Goal: Task Accomplishment & Management: Manage account settings

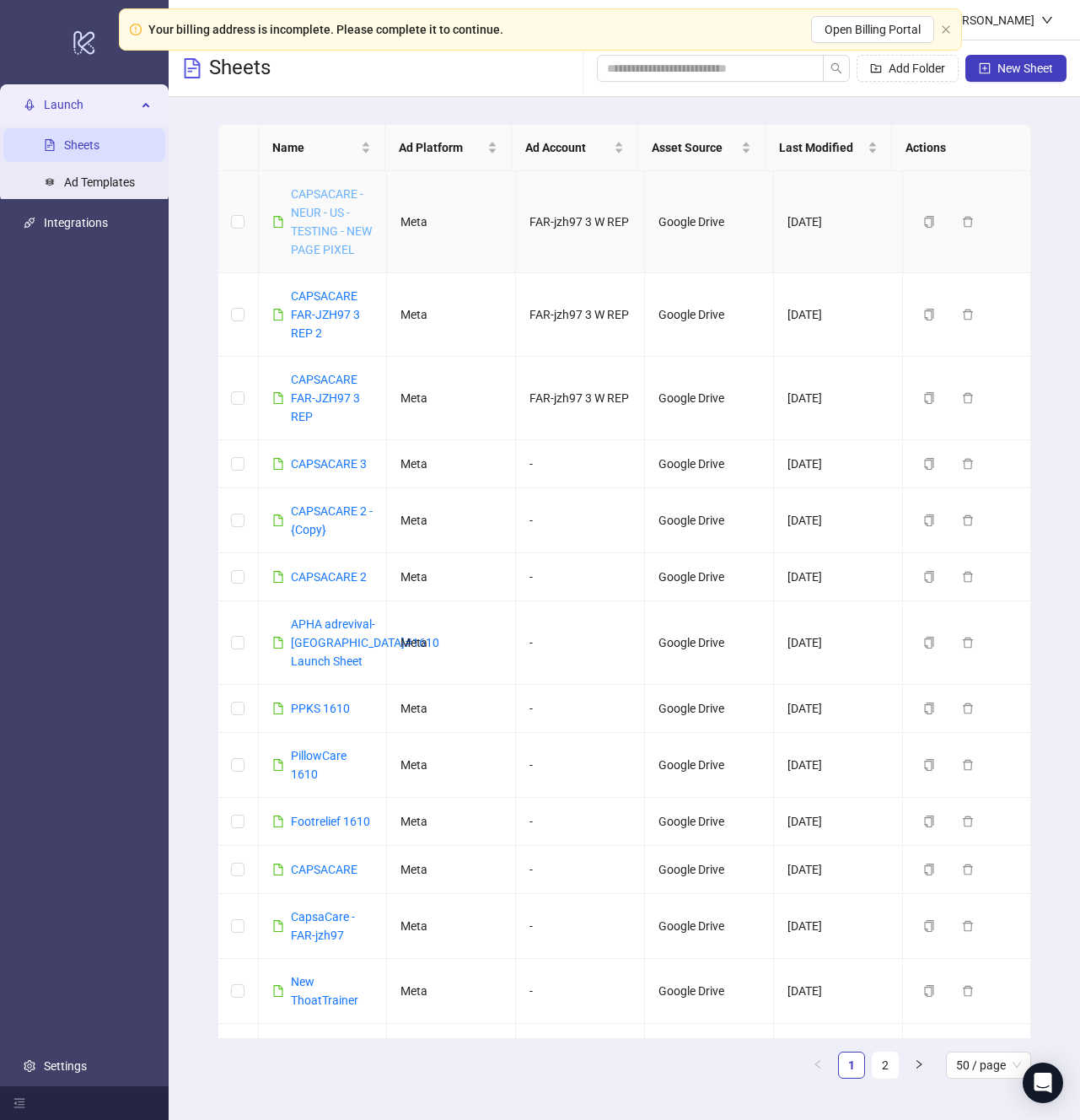
click at [318, 230] on link "CAPSACARE - NEUR - US - TESTING - NEW PAGE PIXEL" at bounding box center [331, 222] width 81 height 69
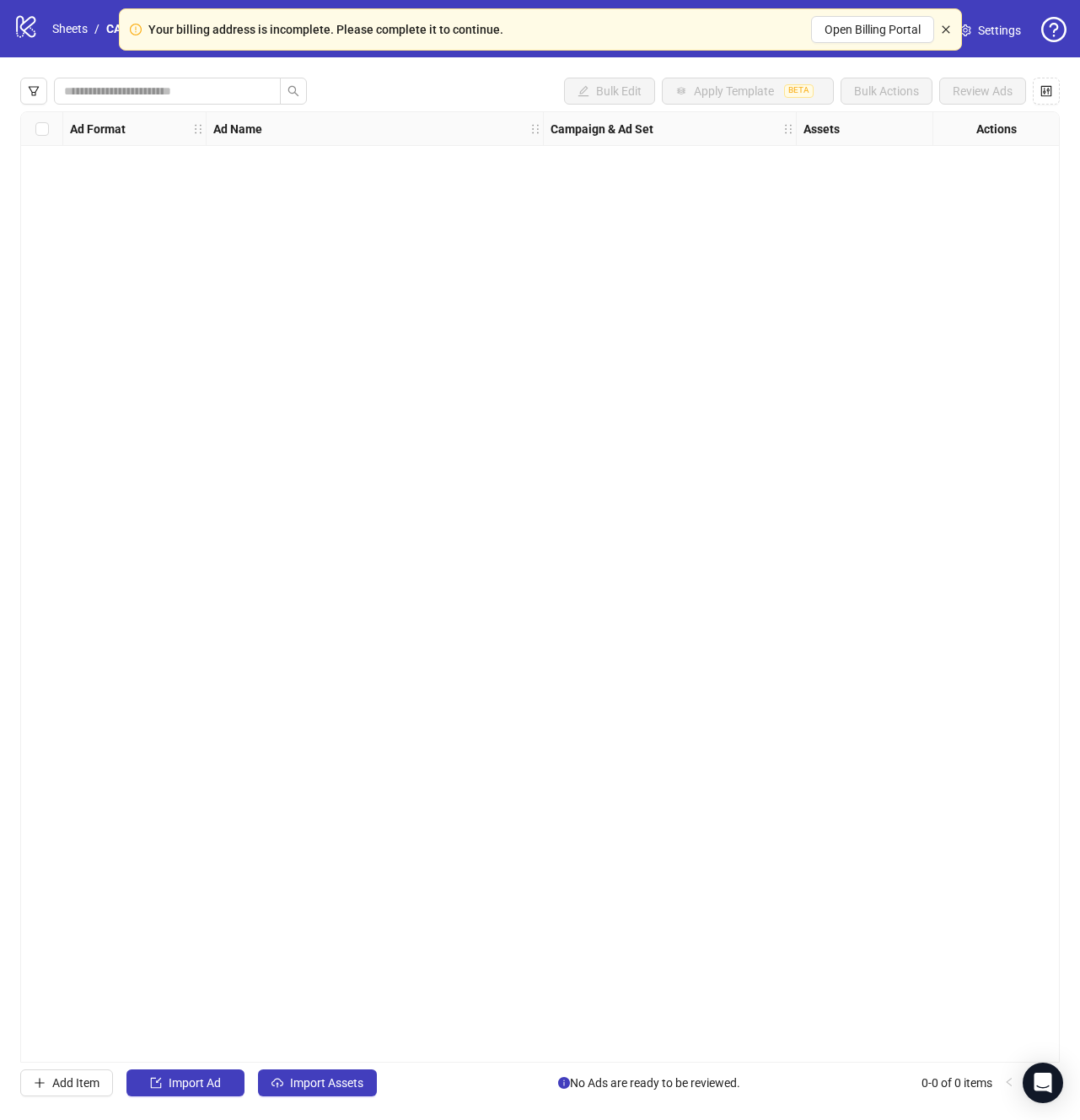
click at [949, 25] on icon "close" at bounding box center [946, 30] width 10 height 10
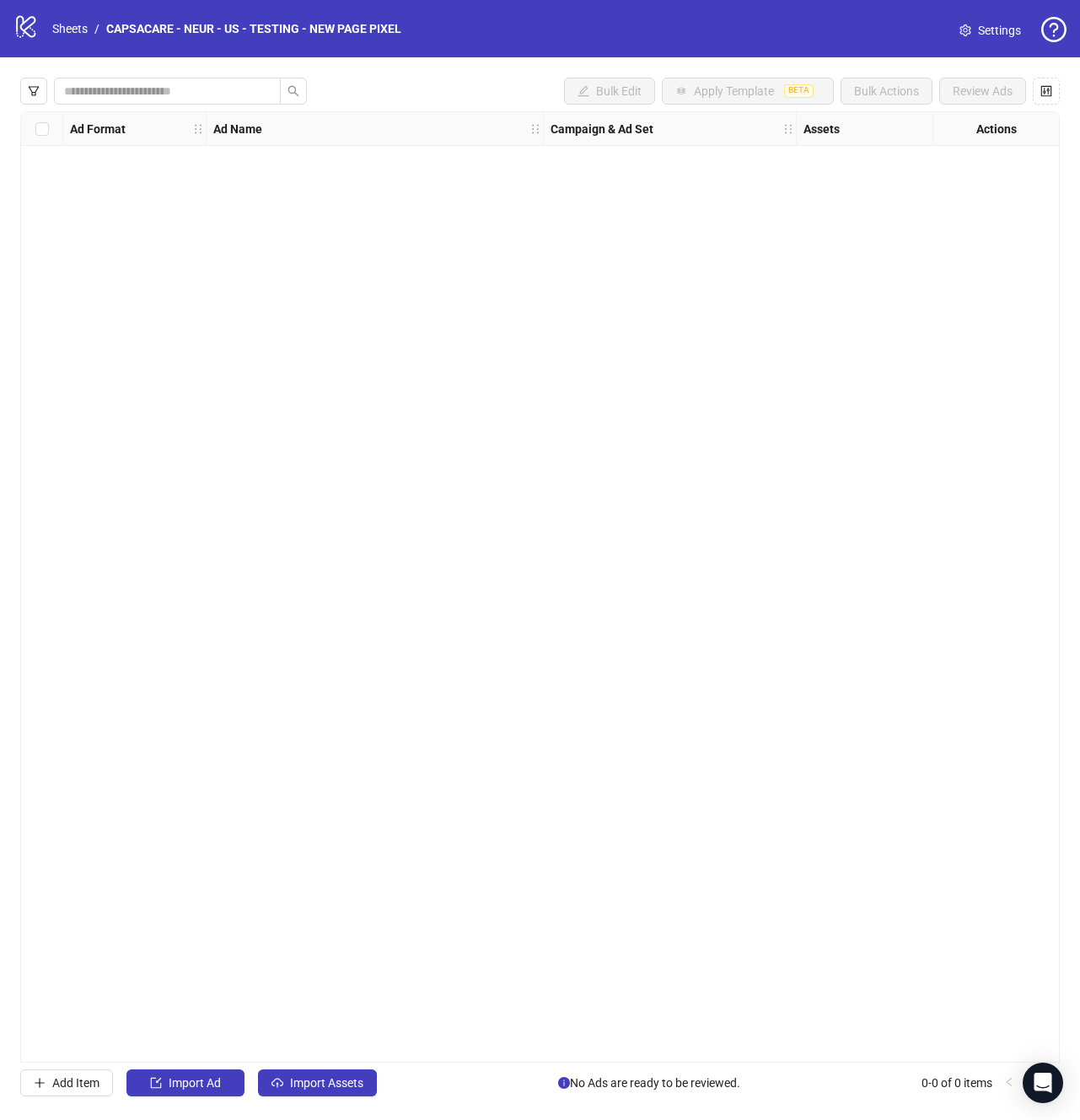
click at [970, 28] on link "Settings" at bounding box center [990, 30] width 89 height 27
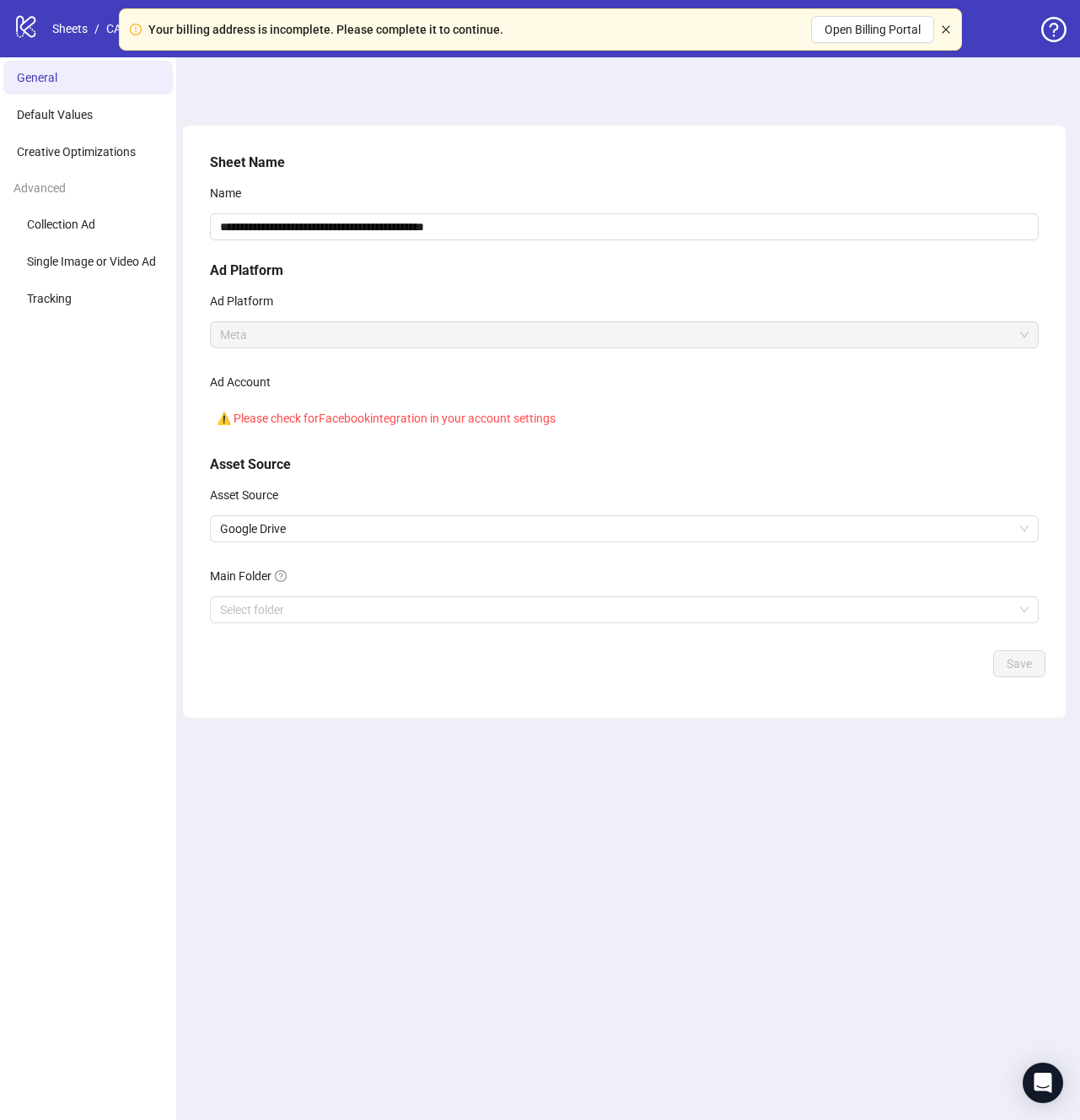
click at [942, 28] on icon "close" at bounding box center [946, 30] width 10 height 10
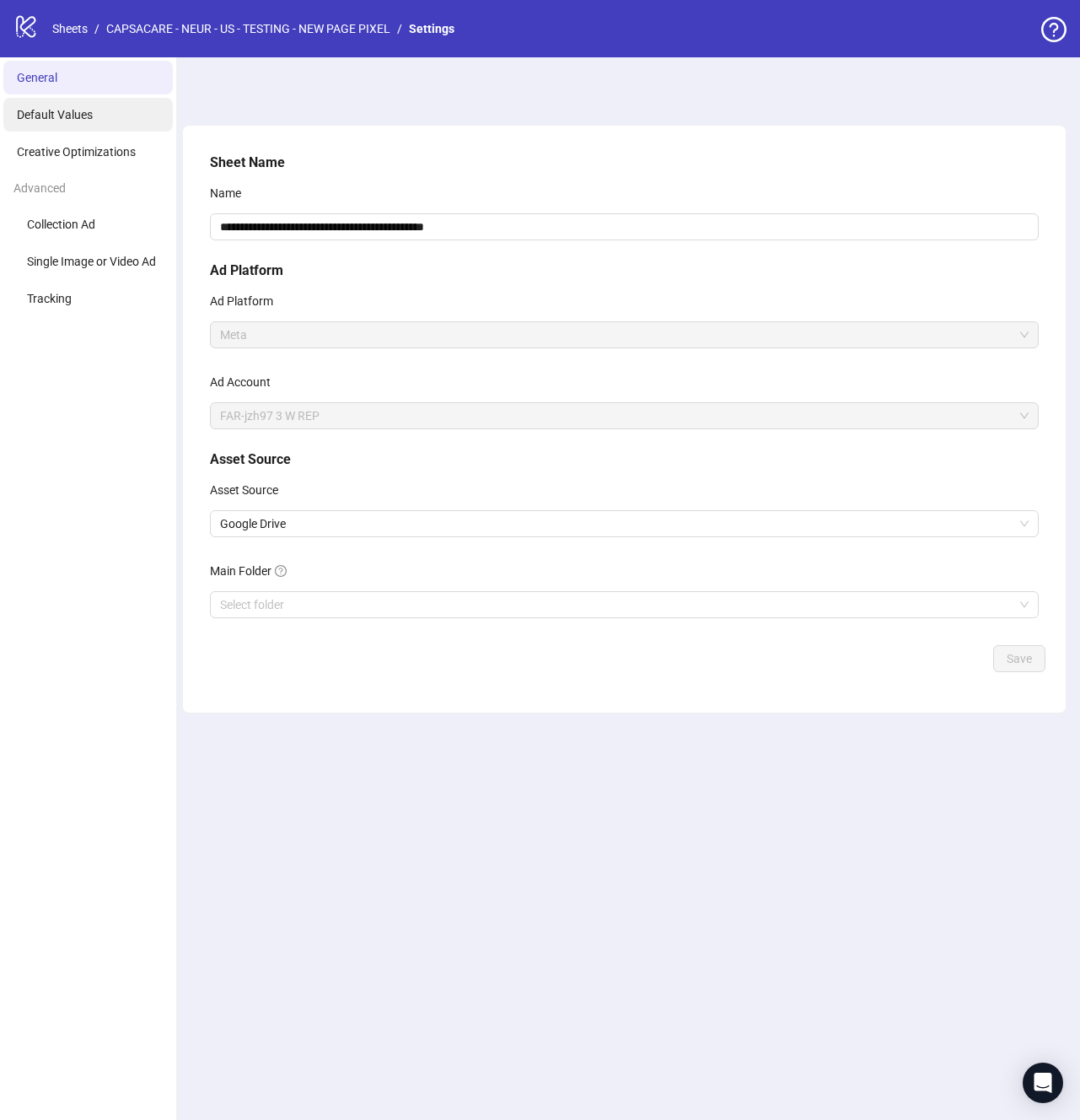
click at [84, 122] on li "Default Values" at bounding box center [88, 115] width 170 height 34
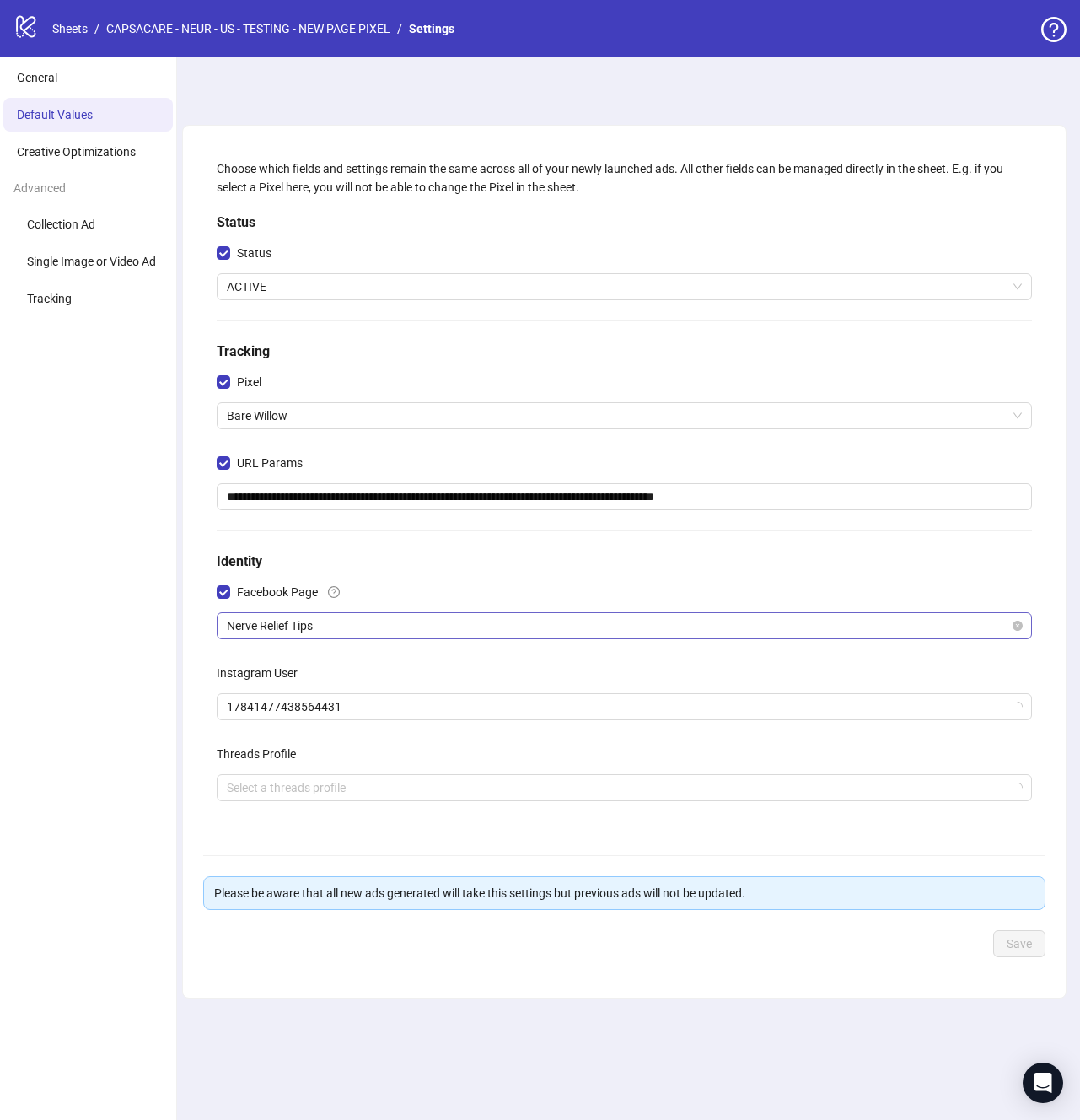
click at [341, 623] on span "Nerve Relief Tips" at bounding box center [624, 626] width 795 height 25
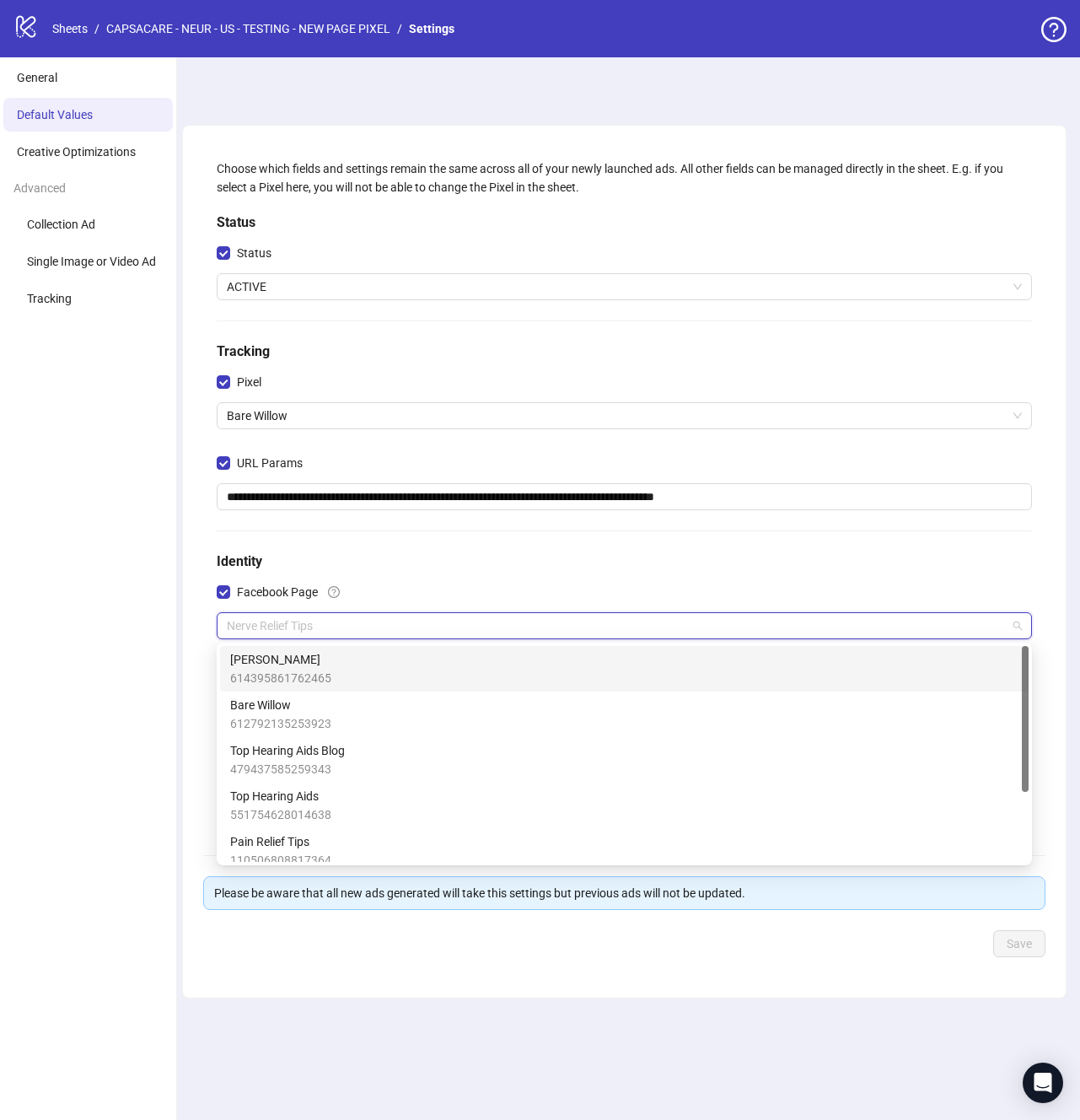
click at [334, 681] on div "[PERSON_NAME] 614395861762465" at bounding box center [624, 669] width 788 height 37
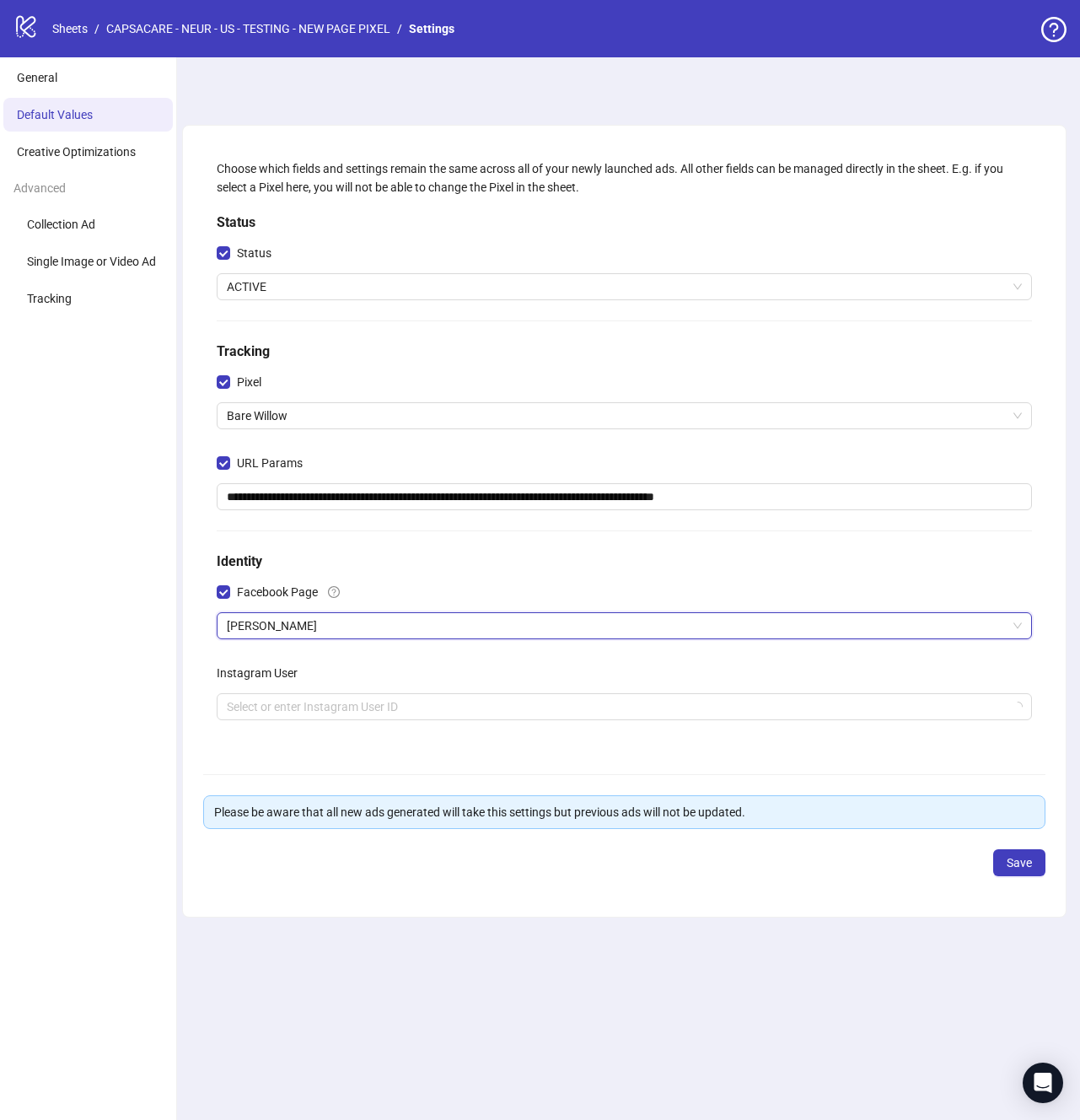
click at [157, 690] on ul "General Default Values Creative Optimizations Advanced Collection Ad Single Ima…" at bounding box center [89, 589] width 177 height 1063
drag, startPoint x: 630, startPoint y: 720, endPoint x: 611, endPoint y: 721, distance: 19.0
click at [629, 719] on div "Select or enter Instagram User ID" at bounding box center [624, 707] width 815 height 27
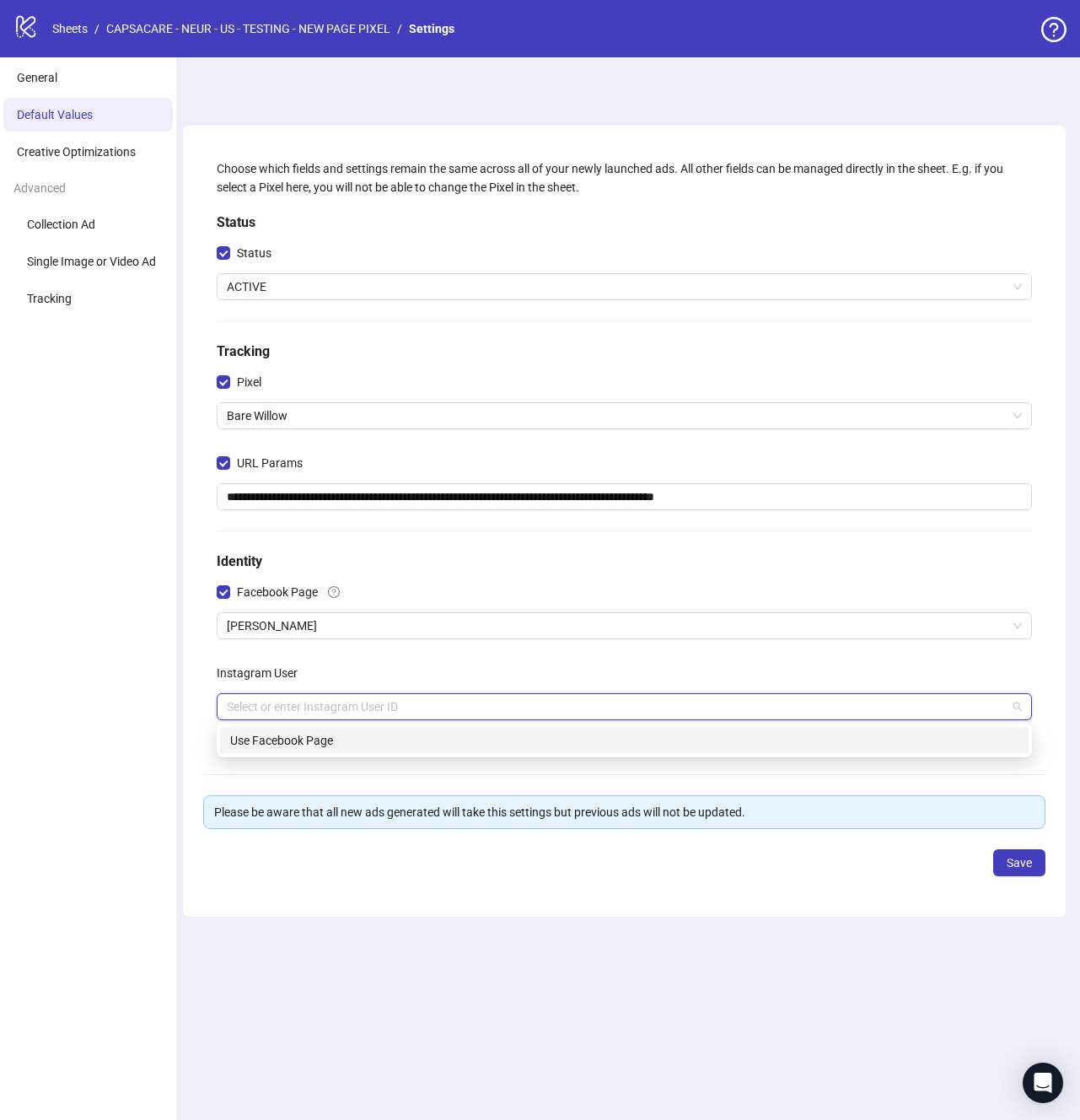
click at [340, 738] on div "Use Facebook Page" at bounding box center [624, 740] width 788 height 19
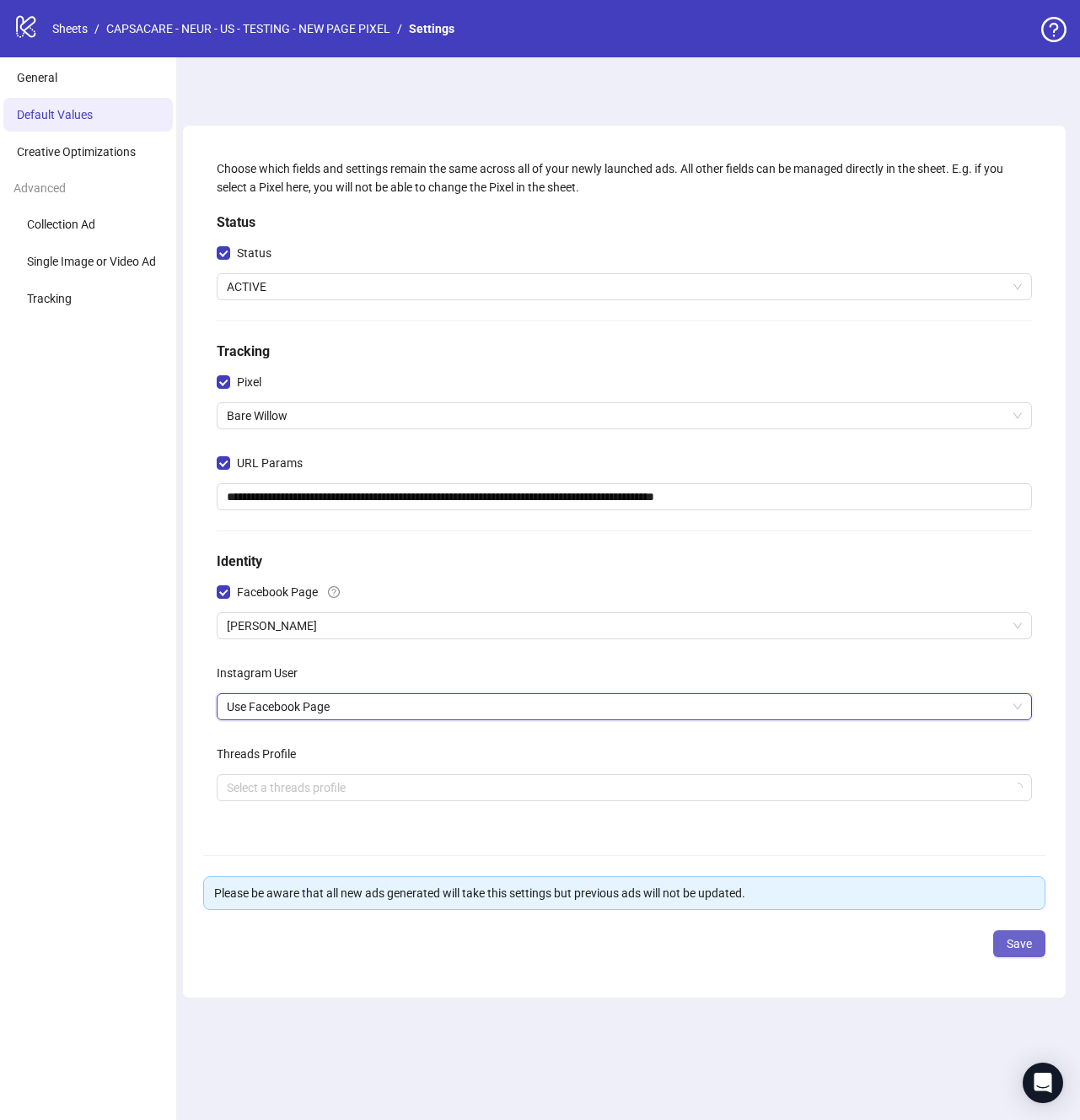
click at [1015, 932] on button "Save" at bounding box center [1019, 943] width 52 height 27
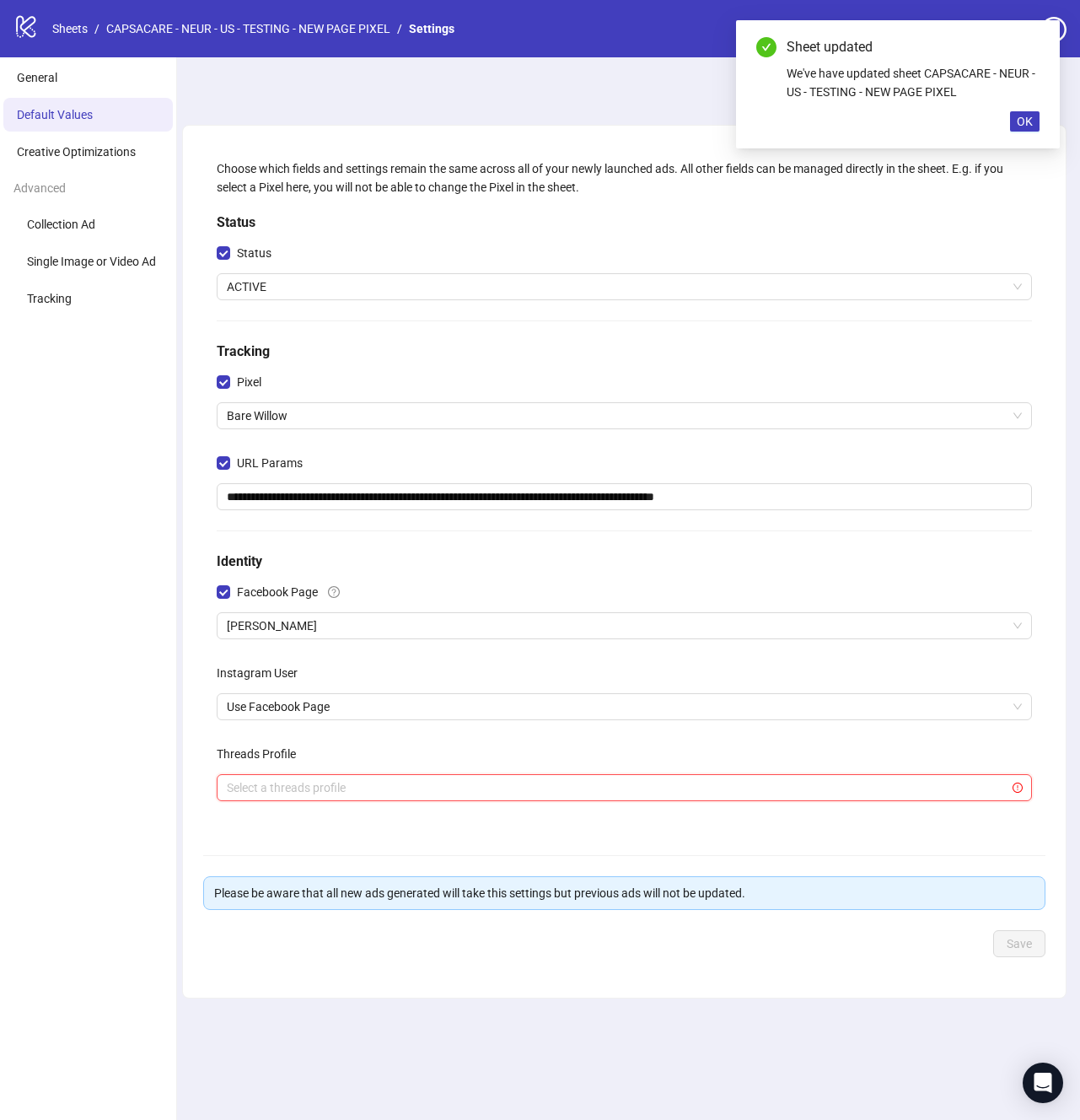
click at [532, 775] on input "search" at bounding box center [616, 787] width 779 height 25
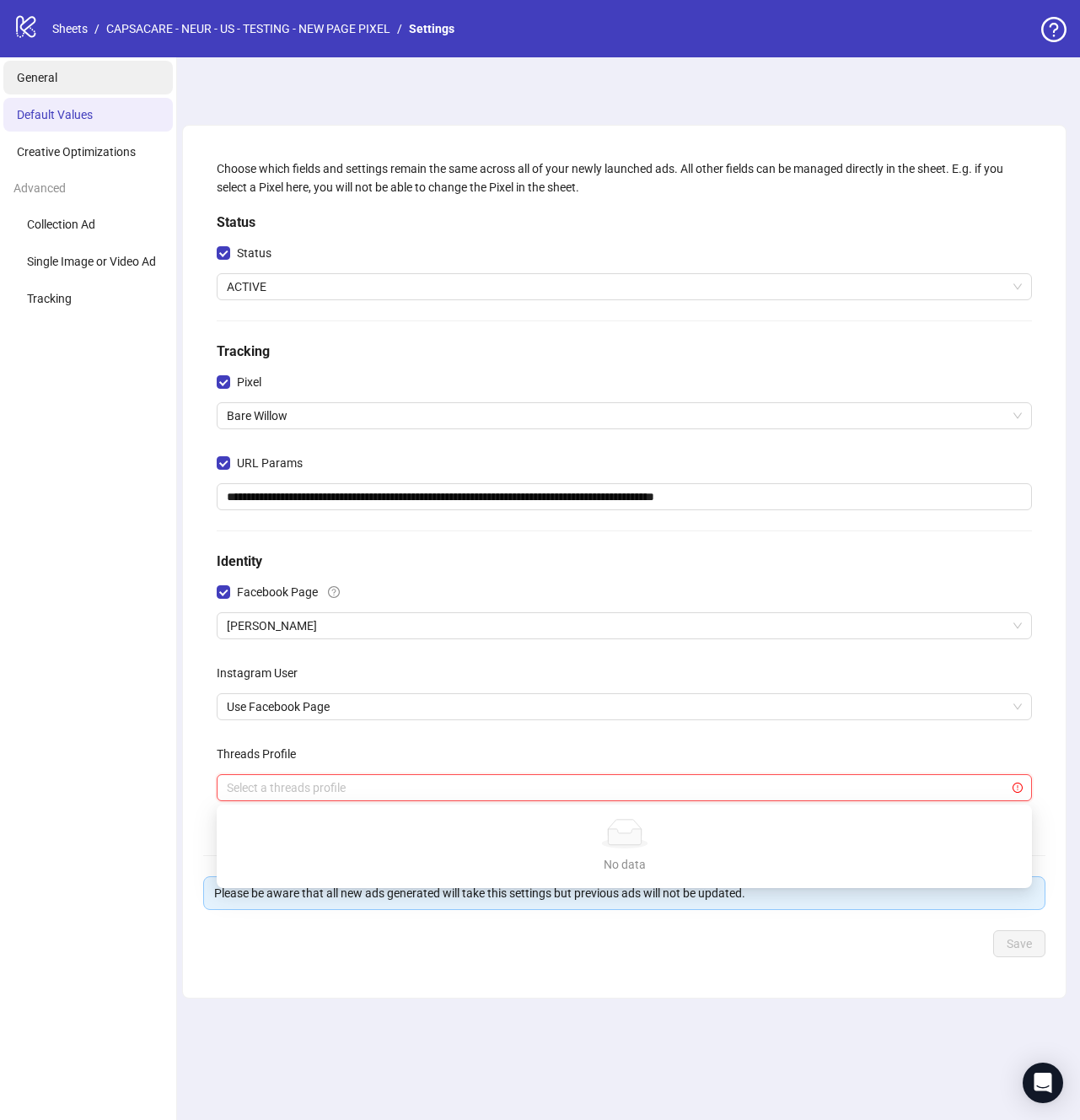
click at [69, 87] on li "General" at bounding box center [88, 78] width 170 height 34
